Goal: Task Accomplishment & Management: Complete application form

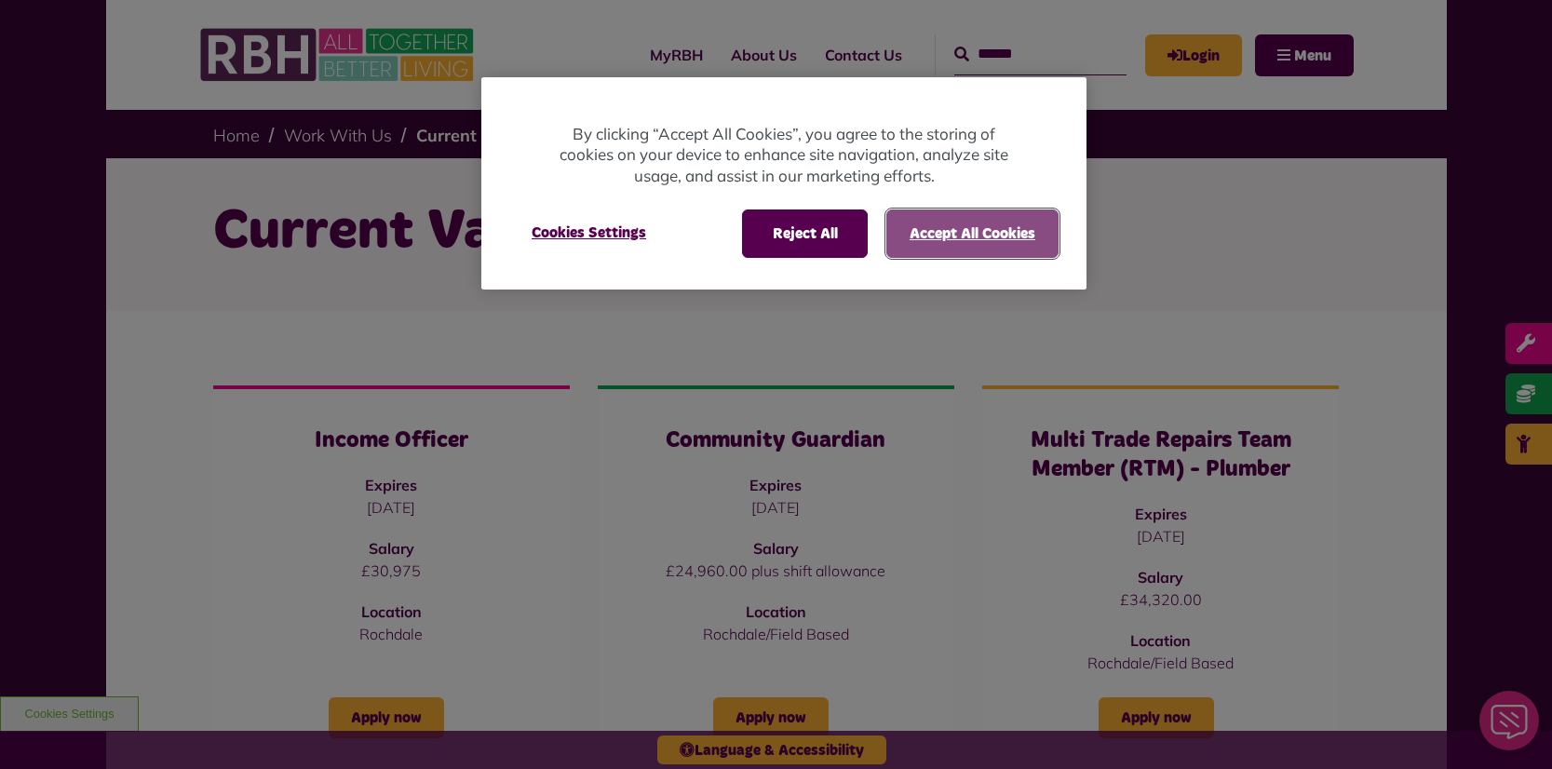
click at [960, 232] on button "Accept All Cookies" at bounding box center [972, 233] width 172 height 48
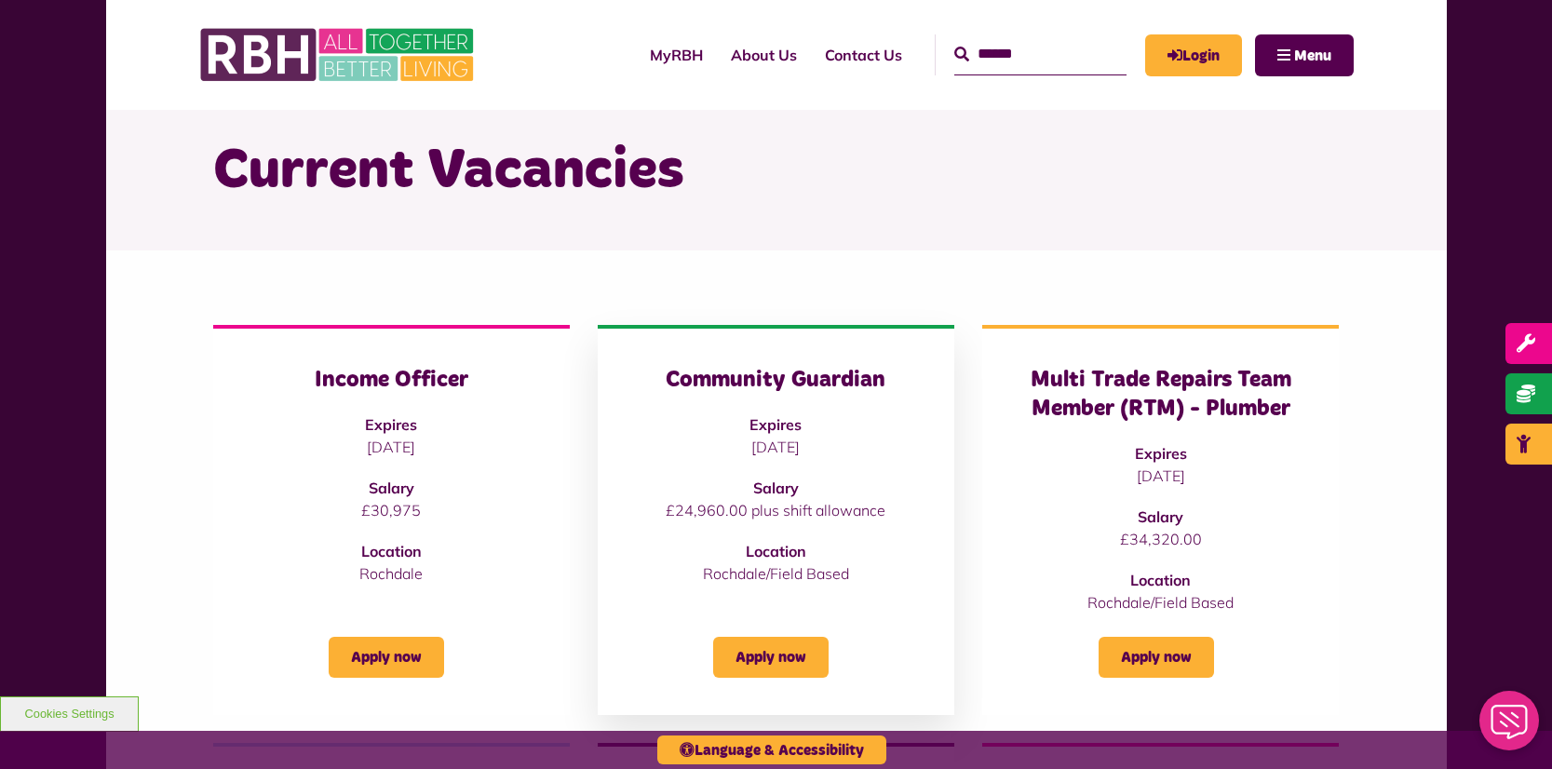
scroll to position [93, 0]
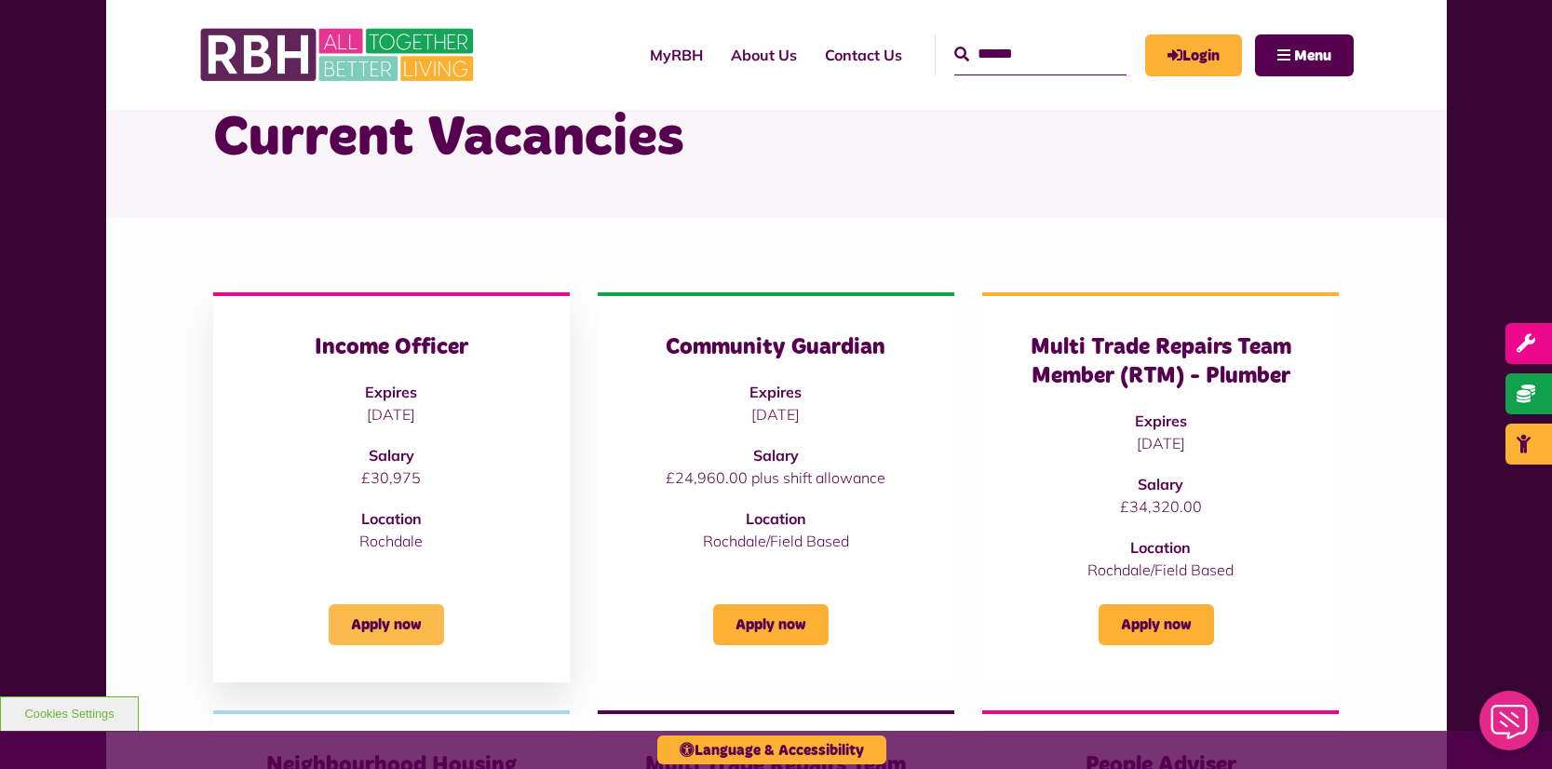
click at [407, 631] on link "Apply now" at bounding box center [386, 624] width 115 height 41
